Goal: Information Seeking & Learning: Learn about a topic

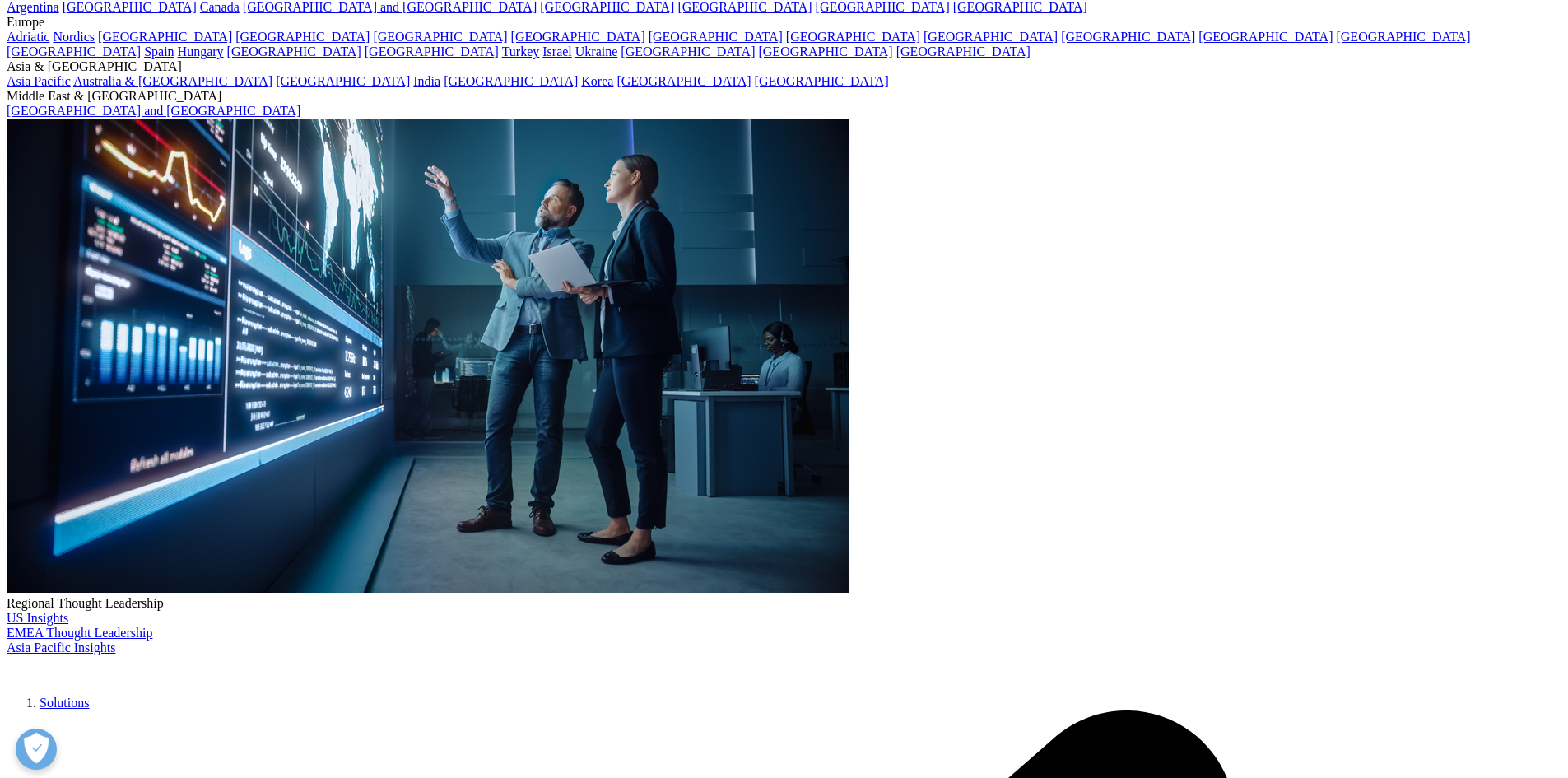
scroll to position [247, 0]
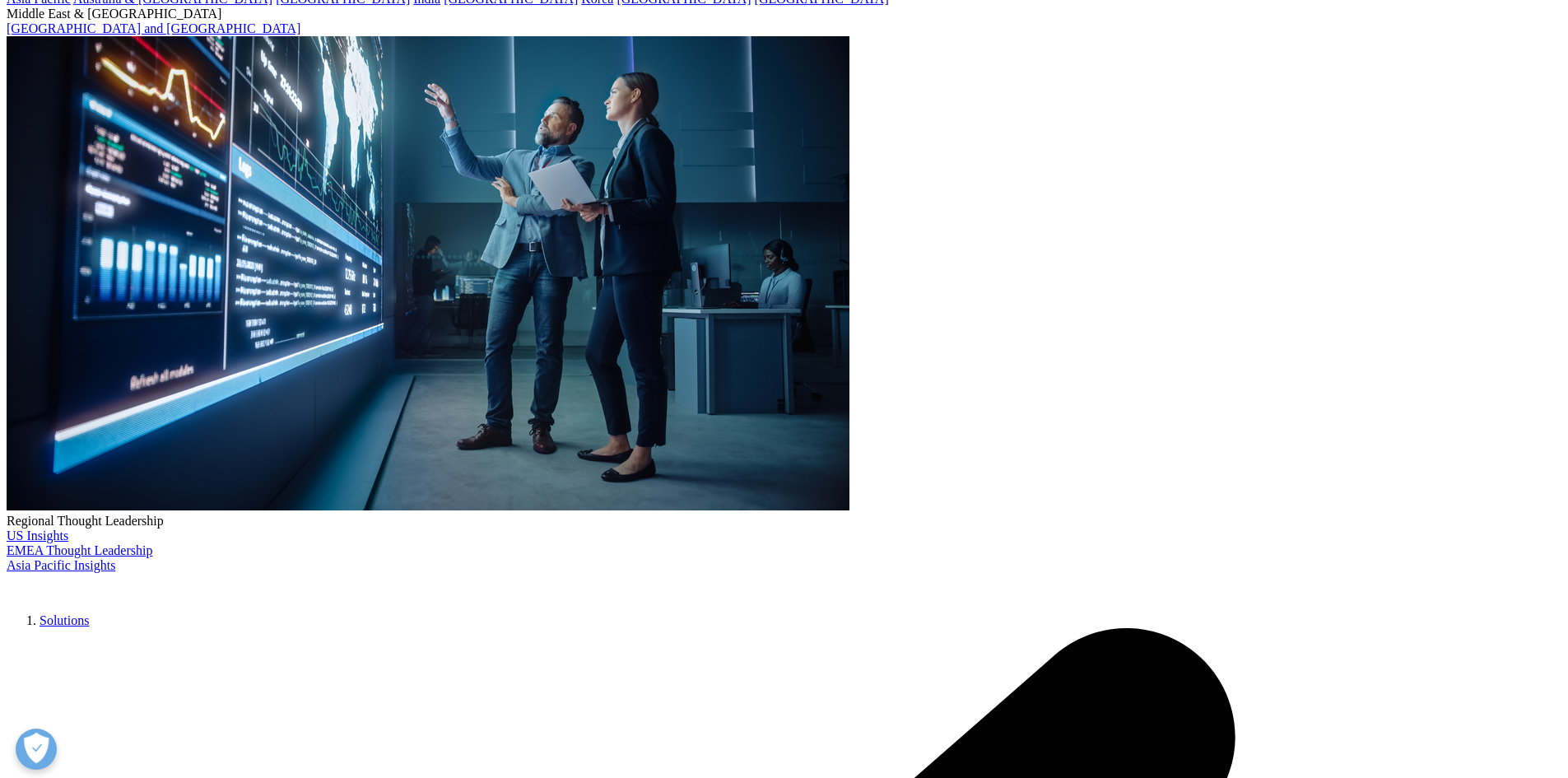
drag, startPoint x: 926, startPoint y: 281, endPoint x: 1237, endPoint y: 358, distance: 320.4
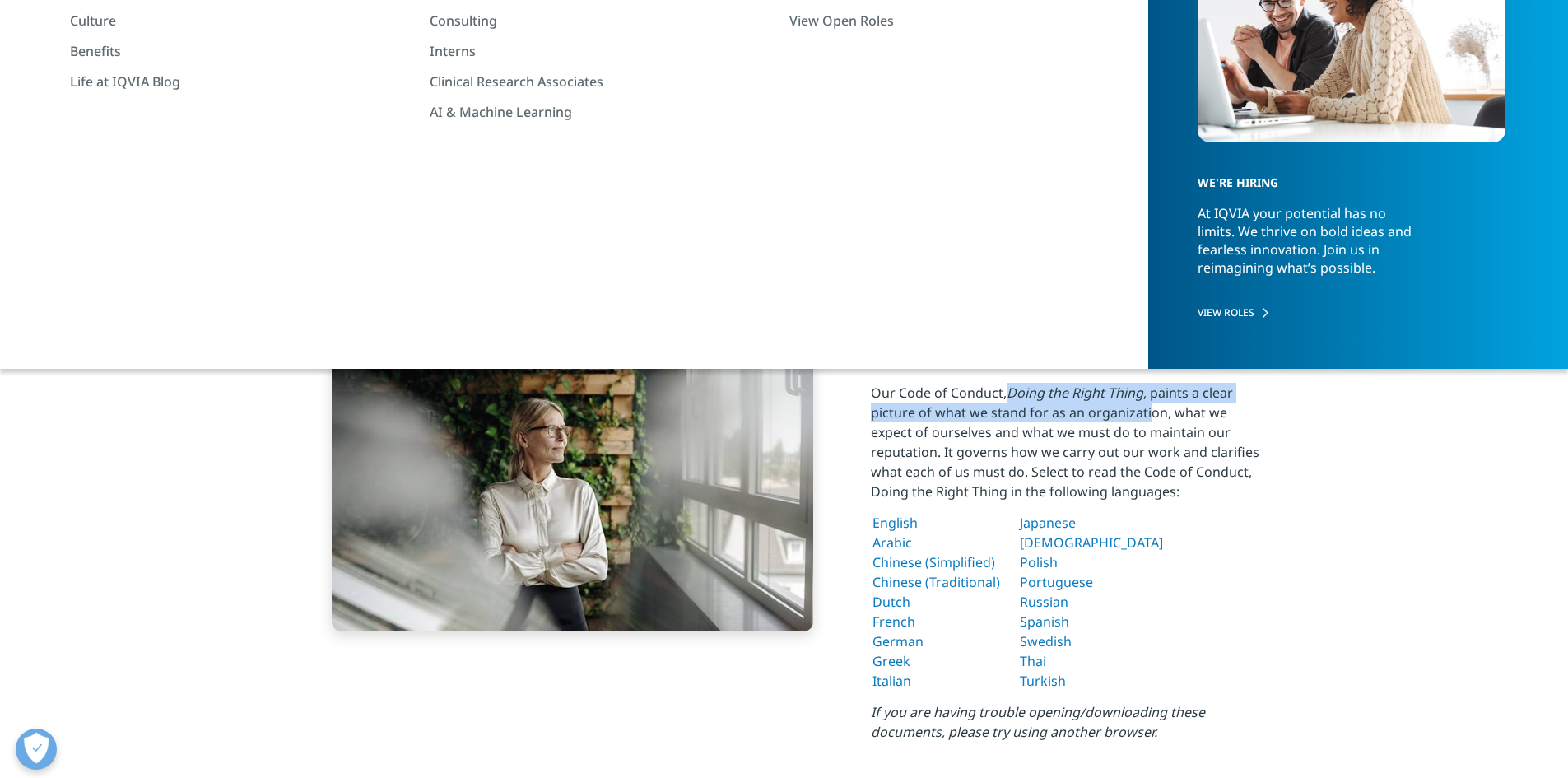
drag, startPoint x: 1011, startPoint y: 393, endPoint x: 1149, endPoint y: 418, distance: 140.2
click at [1149, 418] on p "Our Code of Conduct, Doing the Right Thing , paints a clear picture of what we …" at bounding box center [1070, 447] width 399 height 128
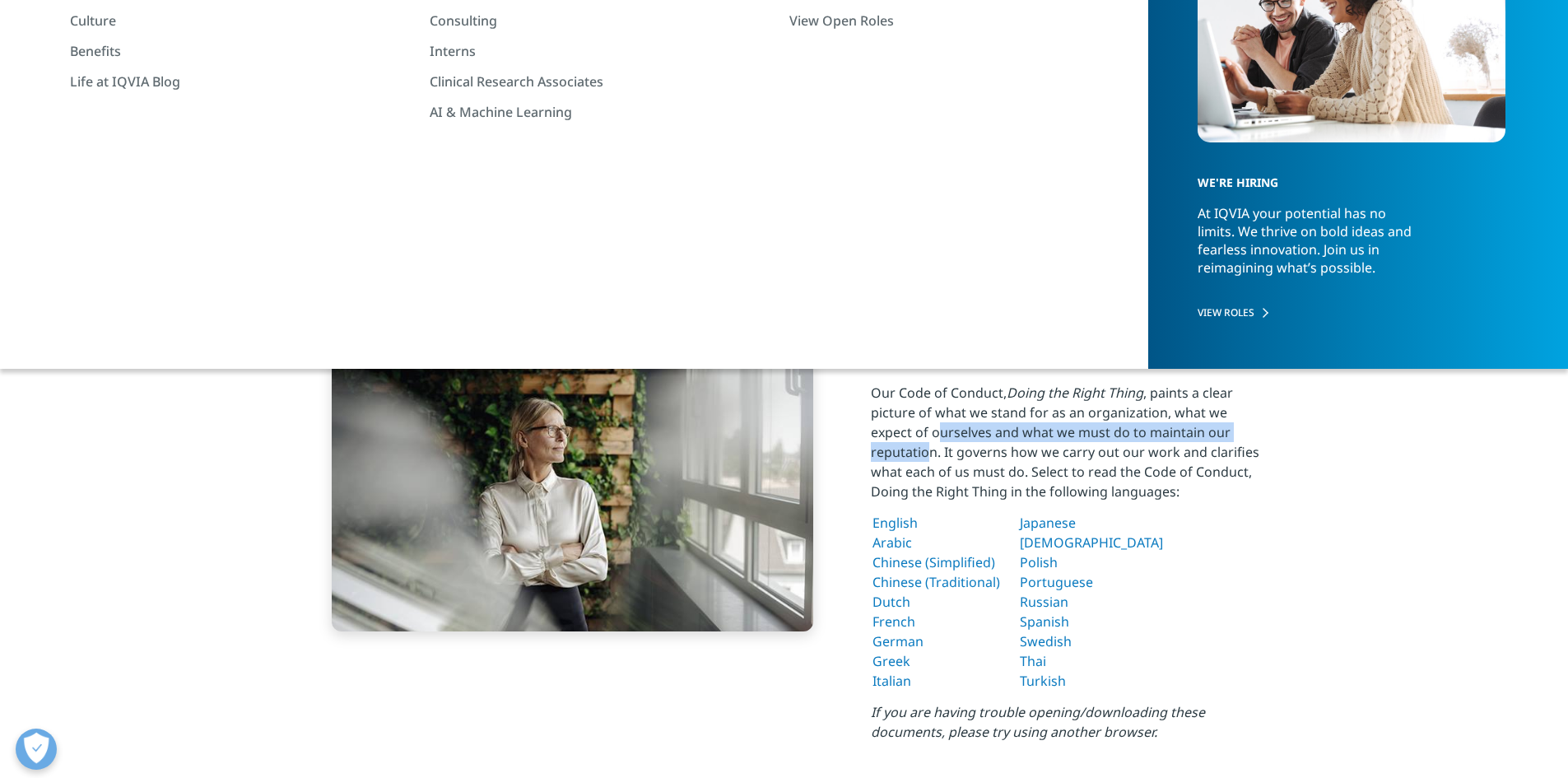
drag, startPoint x: 891, startPoint y: 432, endPoint x: 1244, endPoint y: 438, distance: 353.1
click at [1244, 438] on p "Our Code of Conduct, Doing the Right Thing , paints a clear picture of what we …" at bounding box center [1070, 447] width 399 height 128
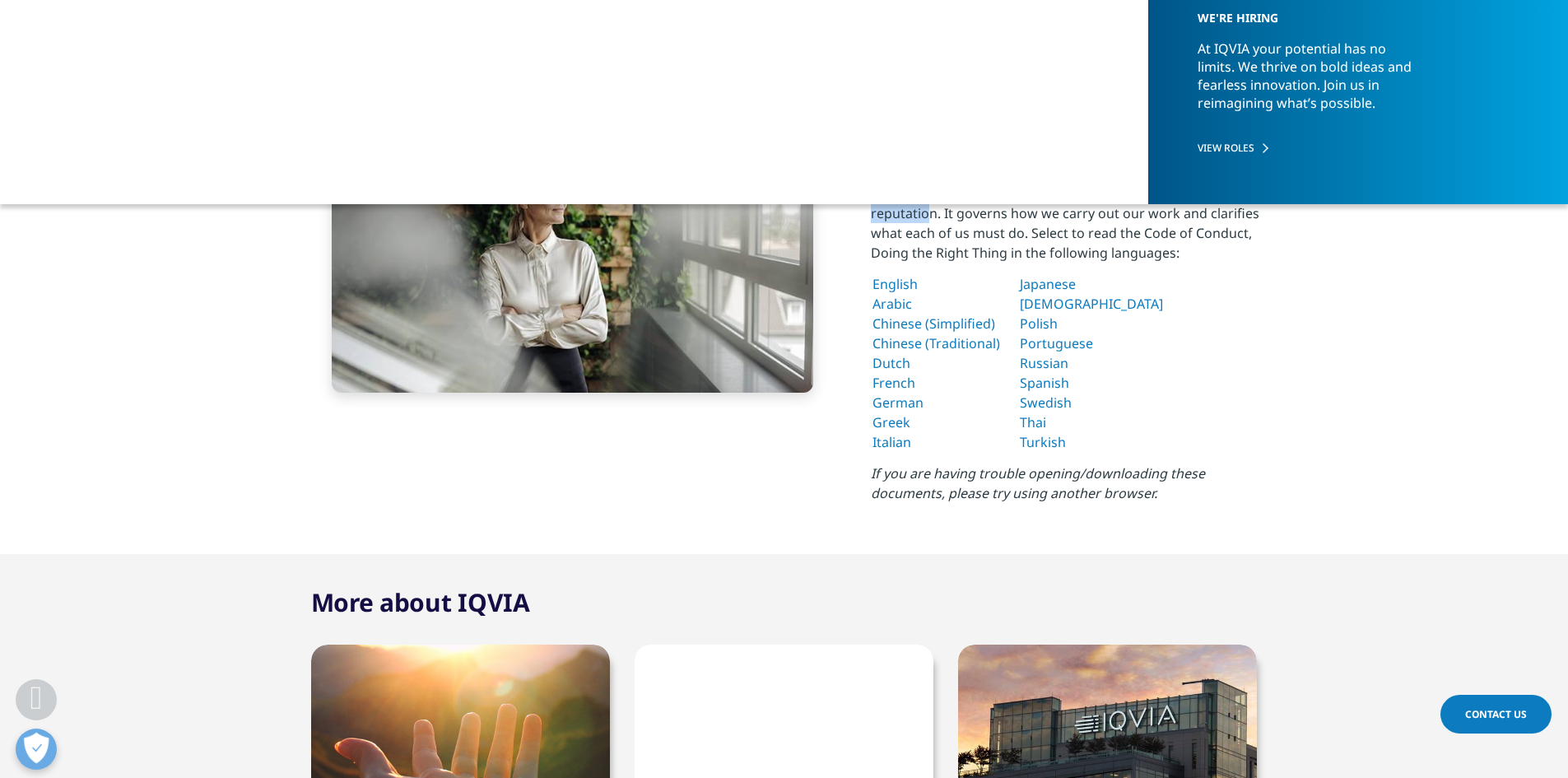
scroll to position [823, 0]
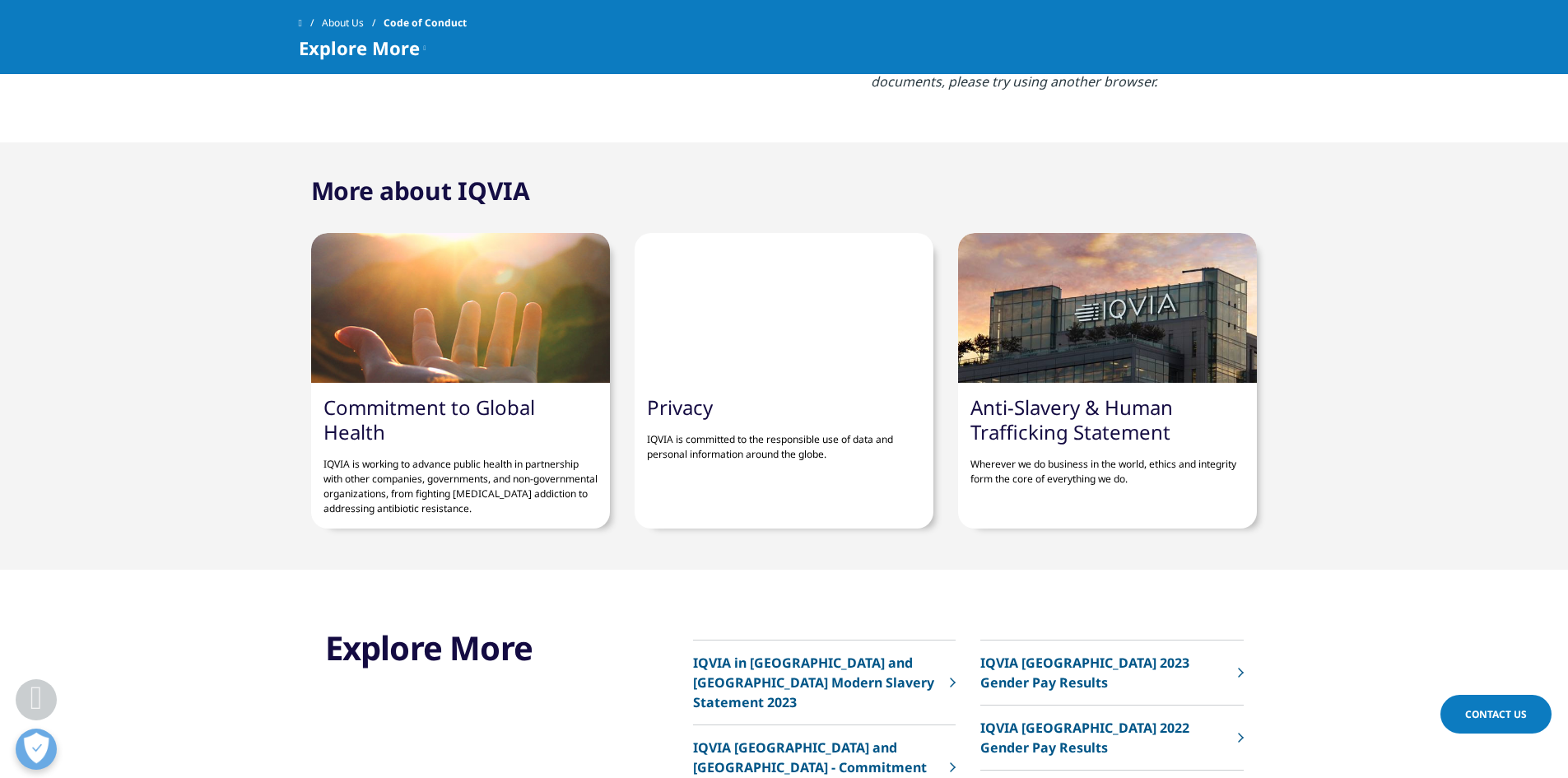
drag, startPoint x: 397, startPoint y: 437, endPoint x: 326, endPoint y: 409, distance: 76.3
click at [326, 409] on div "Commitment to Global Health IQVIA is working to advance public health in partne…" at bounding box center [460, 455] width 299 height 146
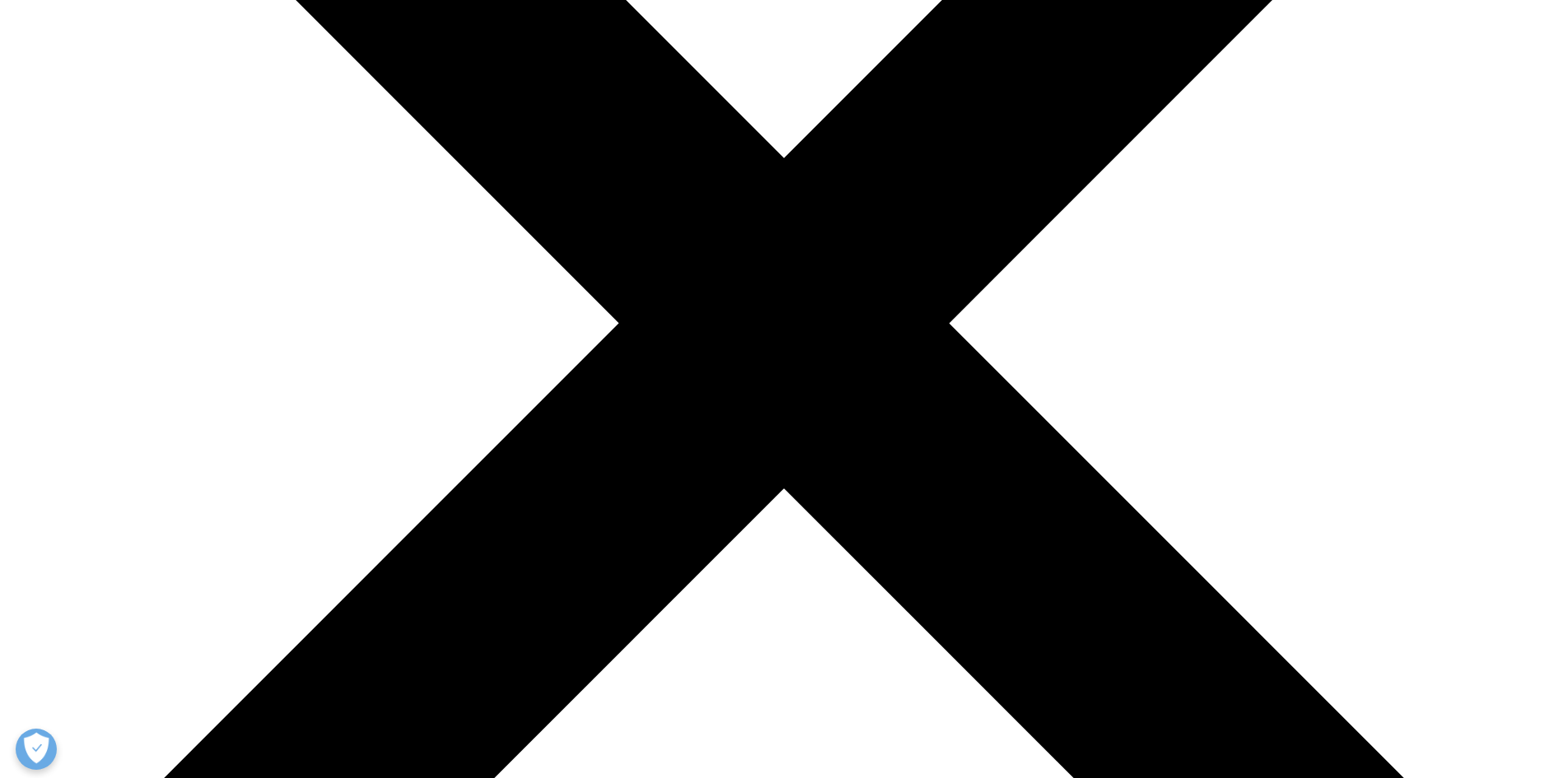
scroll to position [576, 0]
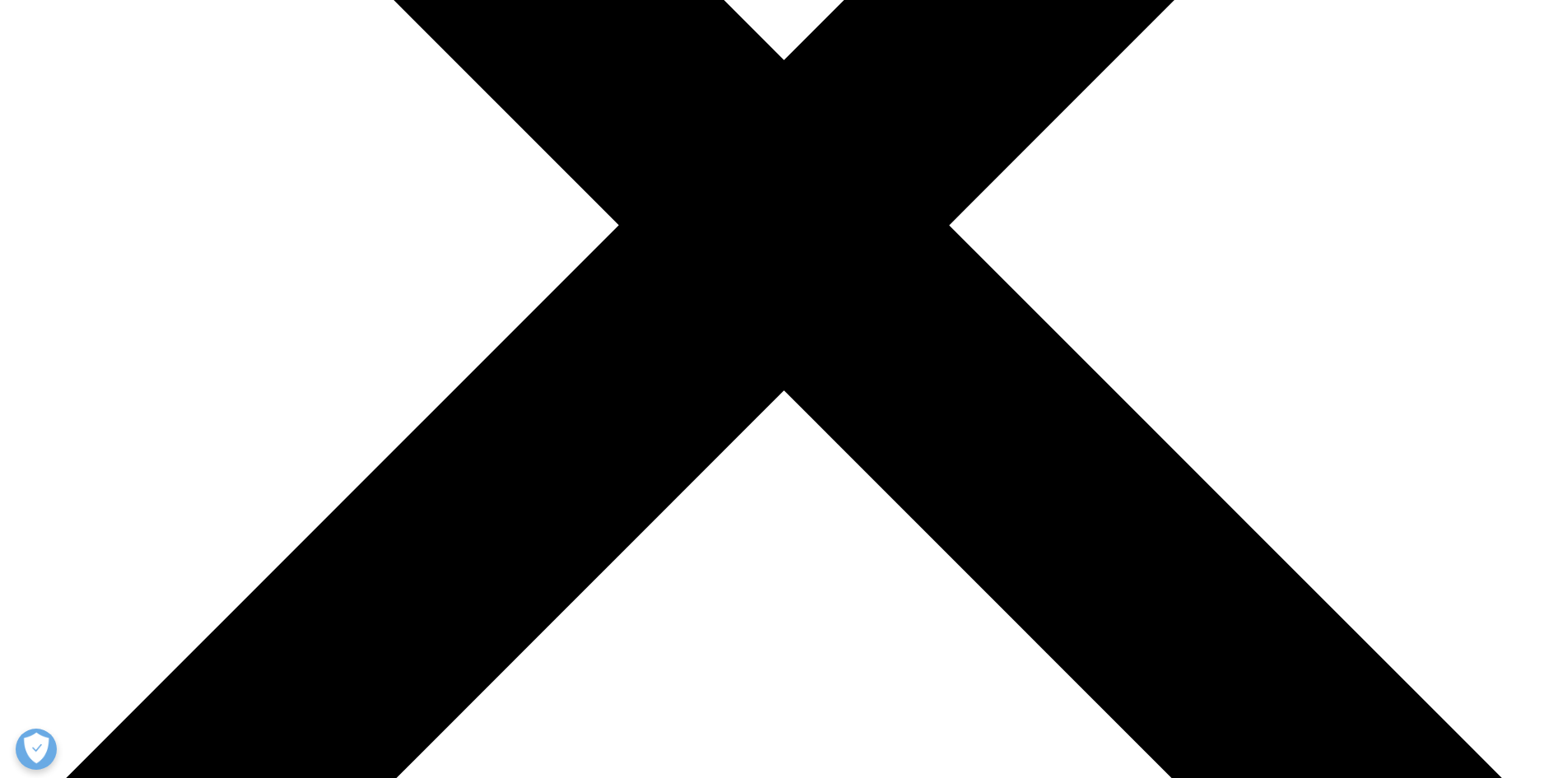
drag, startPoint x: 529, startPoint y: 444, endPoint x: 951, endPoint y: 503, distance: 426.1
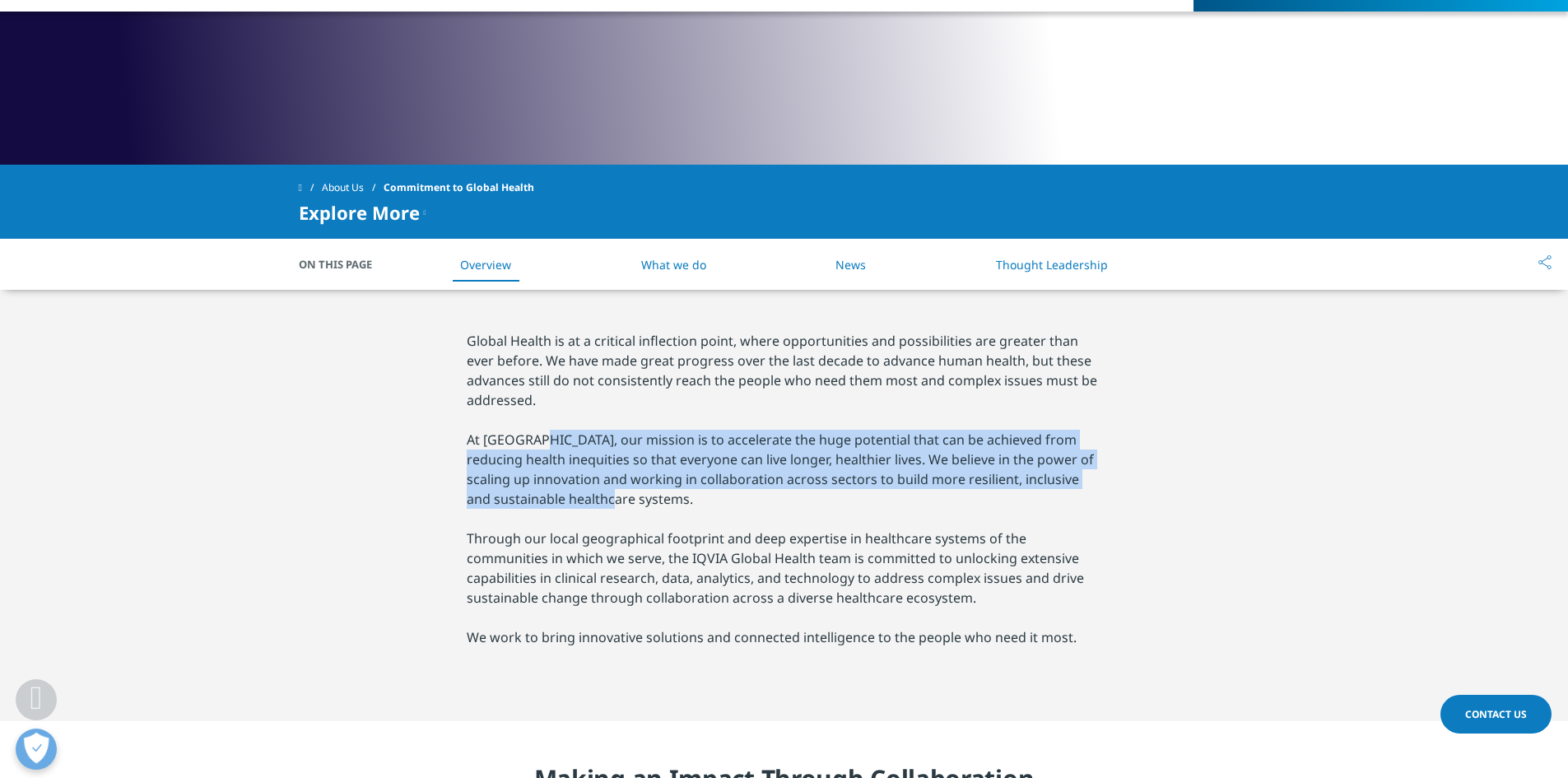
click at [815, 442] on p "At IQVIA, our mission is to accelerate the huge potential that can be achieved …" at bounding box center [784, 469] width 636 height 79
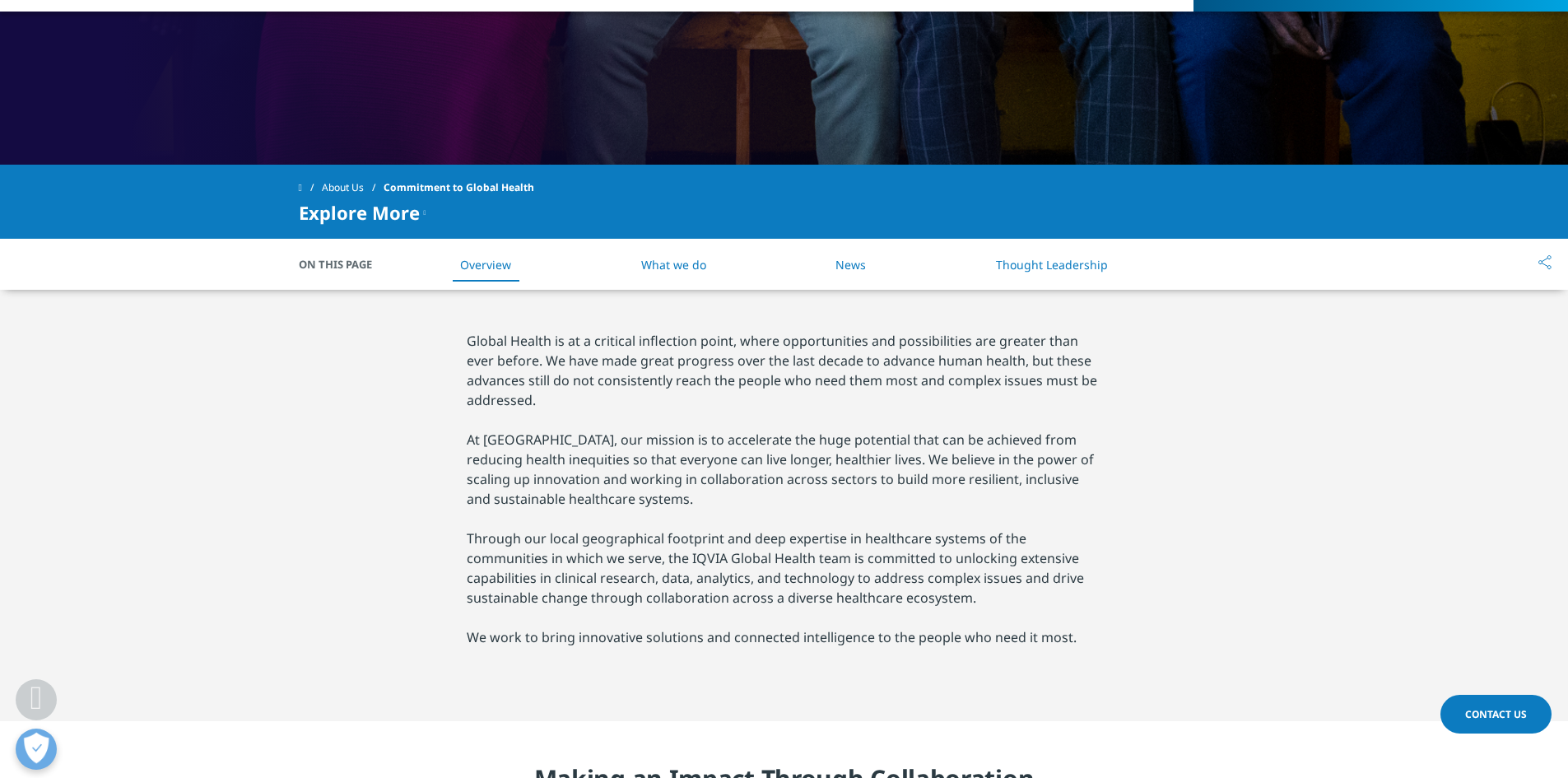
click at [733, 487] on p "At IQVIA, our mission is to accelerate the huge potential that can be achieved …" at bounding box center [784, 469] width 636 height 79
click at [696, 500] on p "At IQVIA, our mission is to accelerate the huge potential that can be achieved …" at bounding box center [784, 469] width 636 height 79
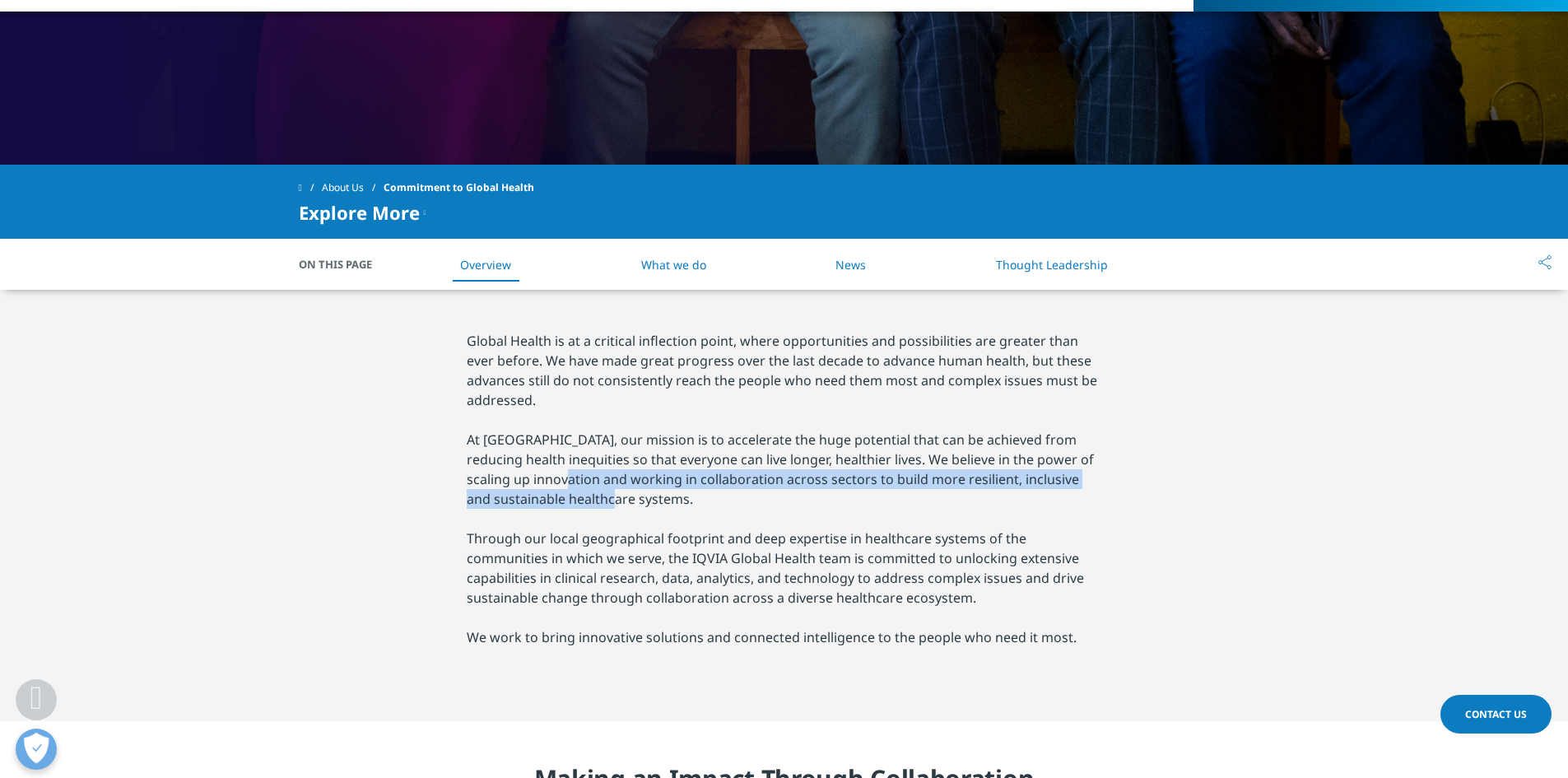
drag, startPoint x: 670, startPoint y: 500, endPoint x: 578, endPoint y: 475, distance: 95.3
click at [578, 475] on p "At IQVIA, our mission is to accelerate the huge potential that can be achieved …" at bounding box center [784, 469] width 636 height 79
click at [594, 489] on p "At IQVIA, our mission is to accelerate the huge potential that can be achieved …" at bounding box center [784, 469] width 636 height 79
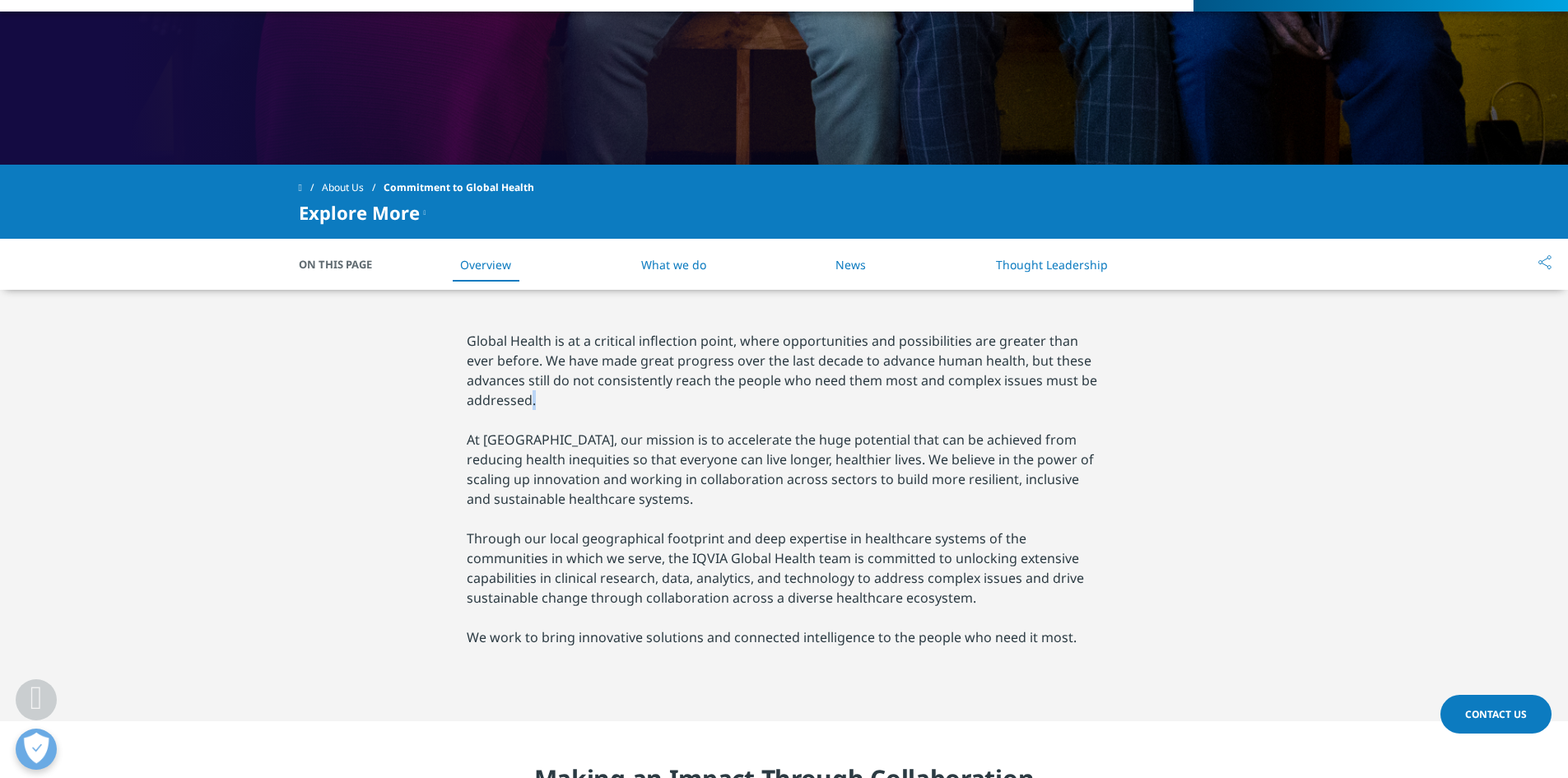
drag, startPoint x: 560, startPoint y: 411, endPoint x: 531, endPoint y: 406, distance: 29.4
click at [531, 406] on div "Global Health is at a critical inflection point, where opportunities and possib…" at bounding box center [784, 505] width 636 height 349
click at [535, 405] on p "Global Health is at a critical inflection point, where opportunities and possib…" at bounding box center [784, 370] width 636 height 79
click at [683, 412] on div "Global Health is at a critical inflection point, where opportunities and possib…" at bounding box center [784, 505] width 636 height 349
